Goal: Find specific fact: Find contact information

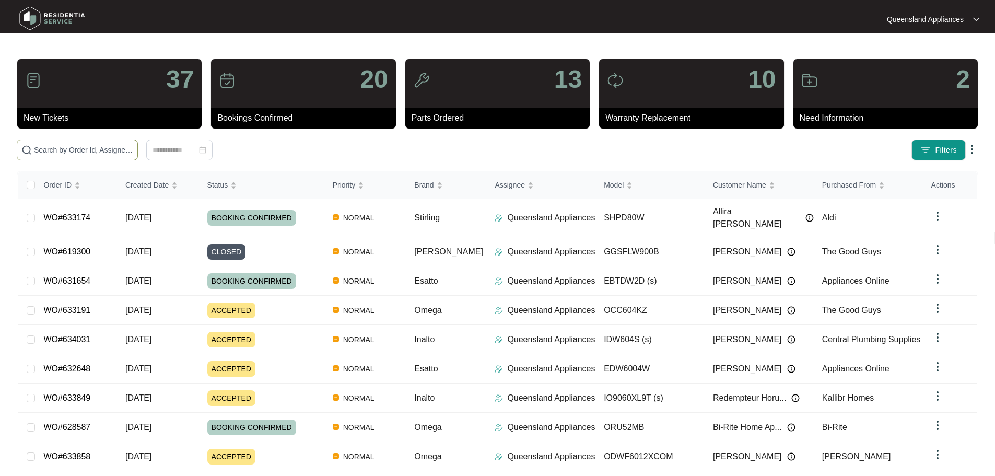
click at [138, 156] on span at bounding box center [77, 149] width 121 height 21
paste input "615185"
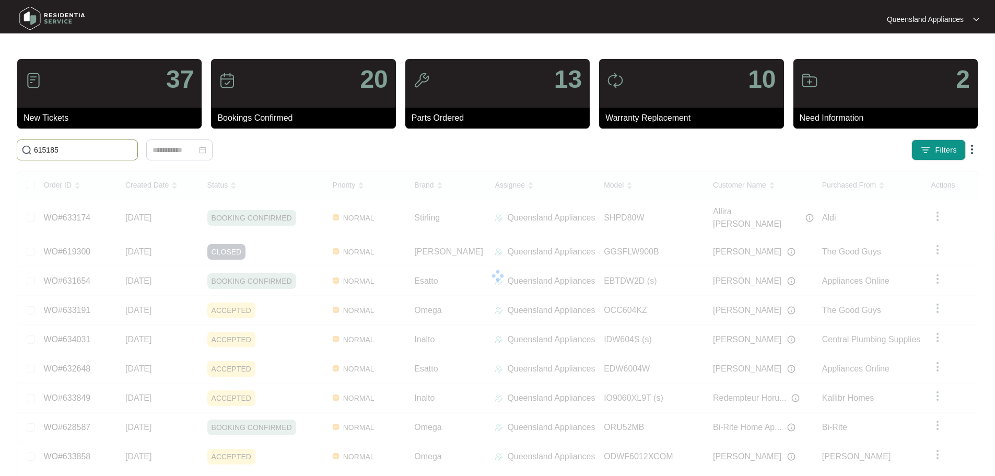
type input "615185"
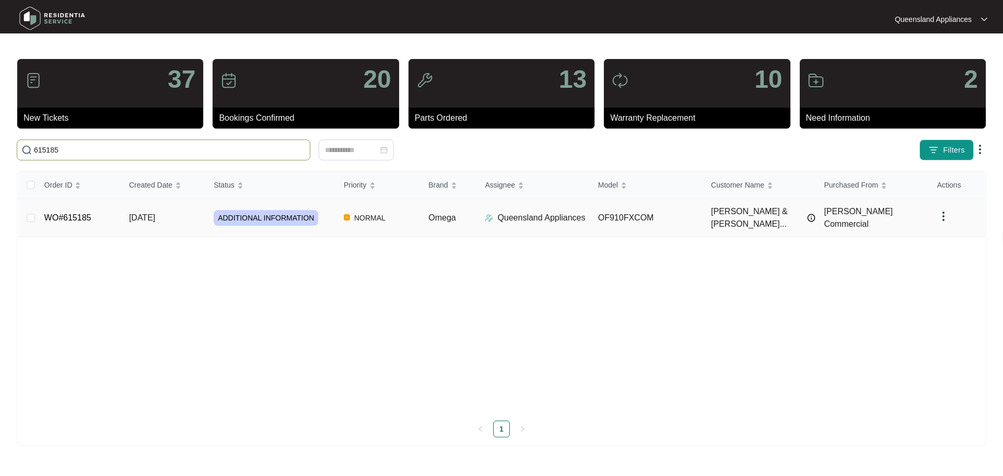
click at [373, 214] on span "NORMAL" at bounding box center [370, 218] width 40 height 13
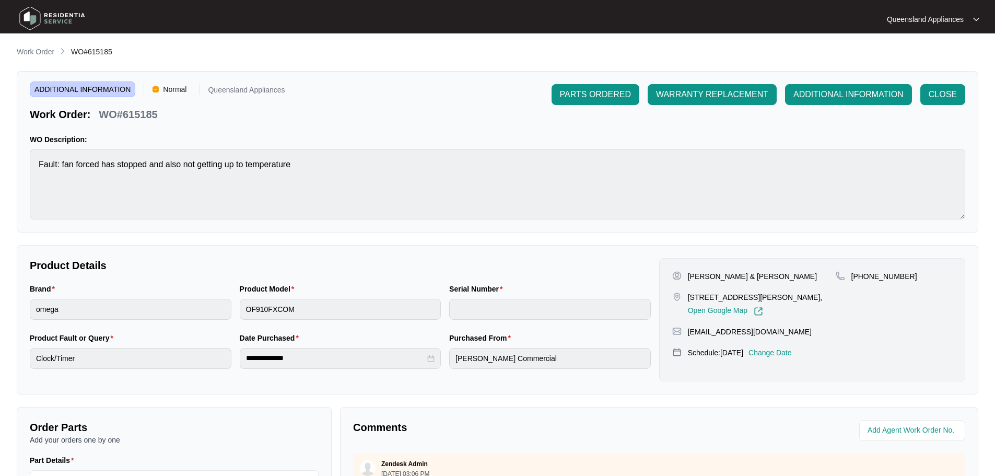
click at [758, 332] on p "[EMAIL_ADDRESS][DOMAIN_NAME]" at bounding box center [750, 332] width 124 height 10
click at [768, 332] on p "[EMAIL_ADDRESS][DOMAIN_NAME]" at bounding box center [750, 332] width 124 height 10
copy p "[EMAIL_ADDRESS][DOMAIN_NAME]"
